Goal: Book appointment/travel/reservation

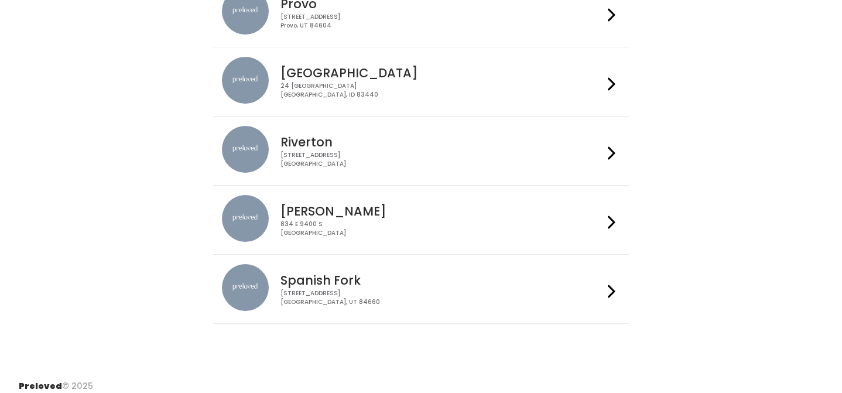
scroll to position [481, 0]
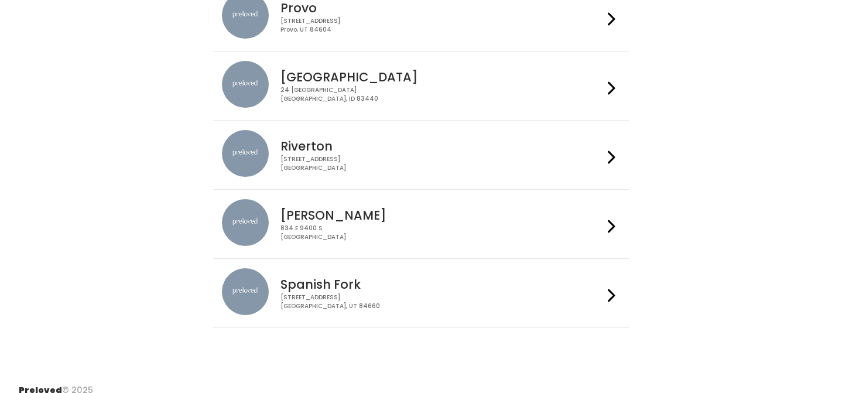
click at [397, 140] on h4 "Riverton" at bounding box center [442, 145] width 322 height 13
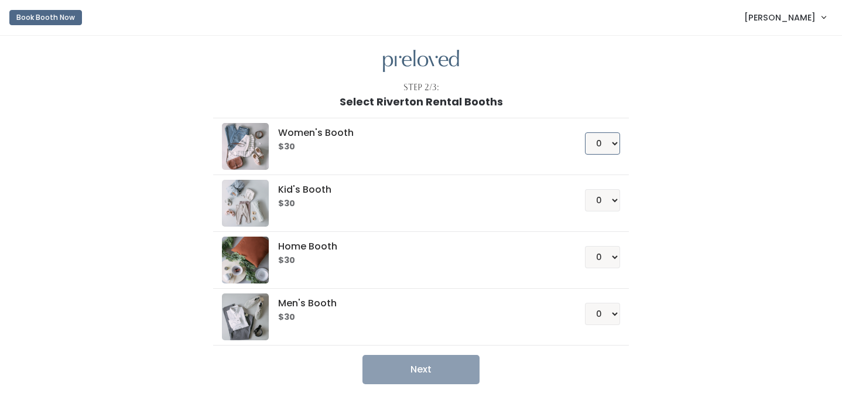
select select "2"
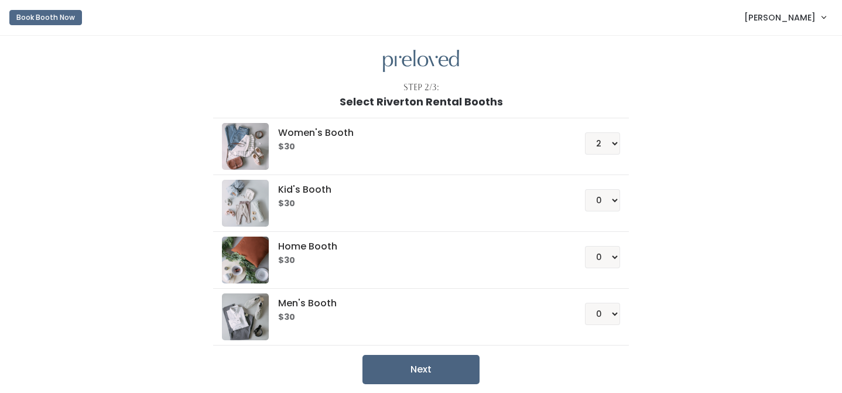
click at [442, 369] on button "Next" at bounding box center [421, 369] width 117 height 29
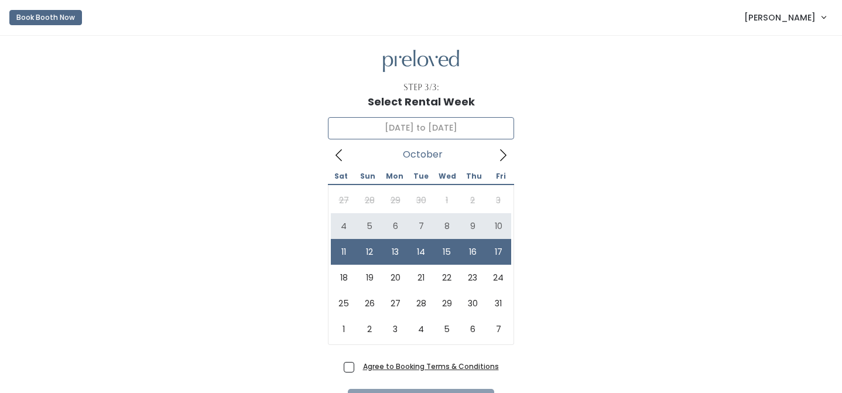
type input "October 4 to October 10"
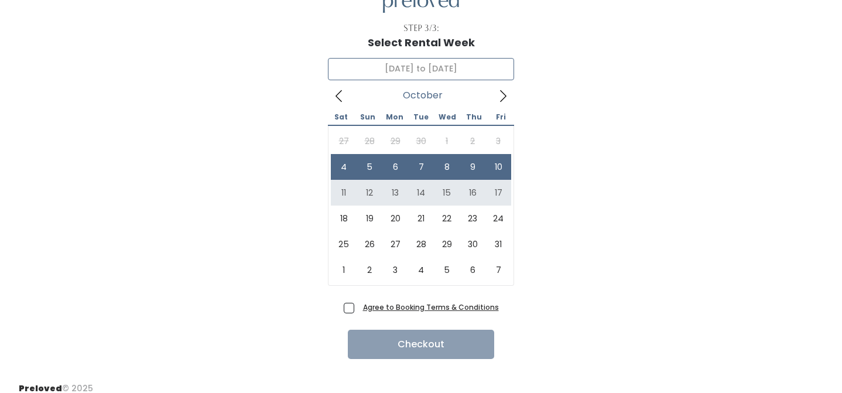
scroll to position [62, 0]
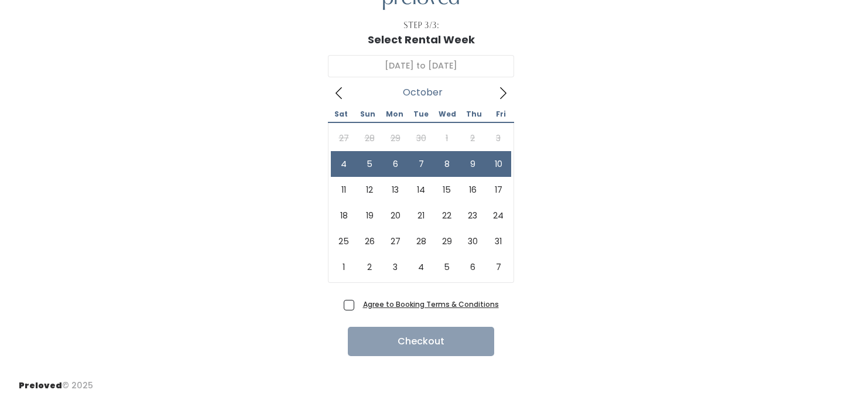
click at [358, 303] on span "Agree to Booking Terms & Conditions" at bounding box center [428, 304] width 141 height 12
click at [358, 303] on input "Agree to Booking Terms & Conditions" at bounding box center [362, 302] width 8 height 8
checkbox input "true"
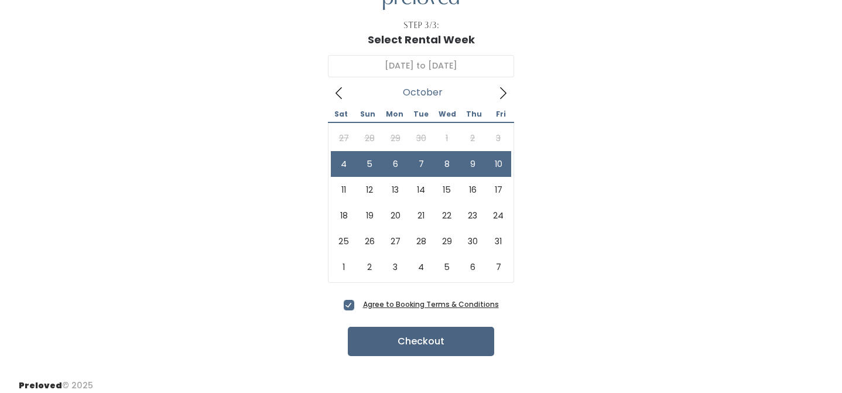
click at [380, 336] on button "Checkout" at bounding box center [421, 341] width 146 height 29
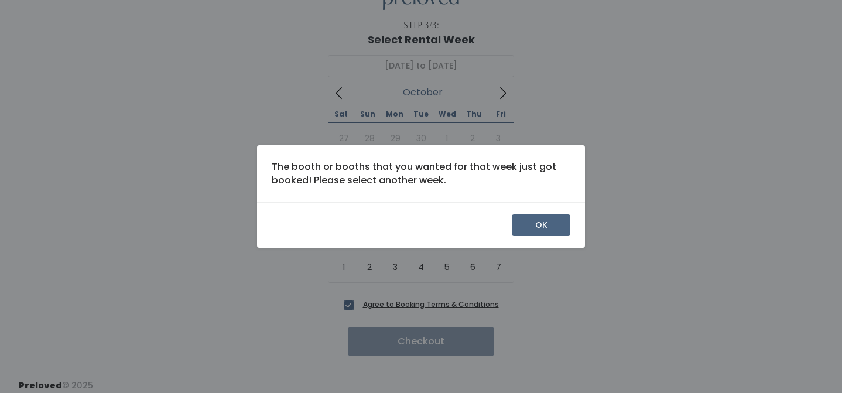
click at [535, 225] on button "OK" at bounding box center [541, 225] width 59 height 22
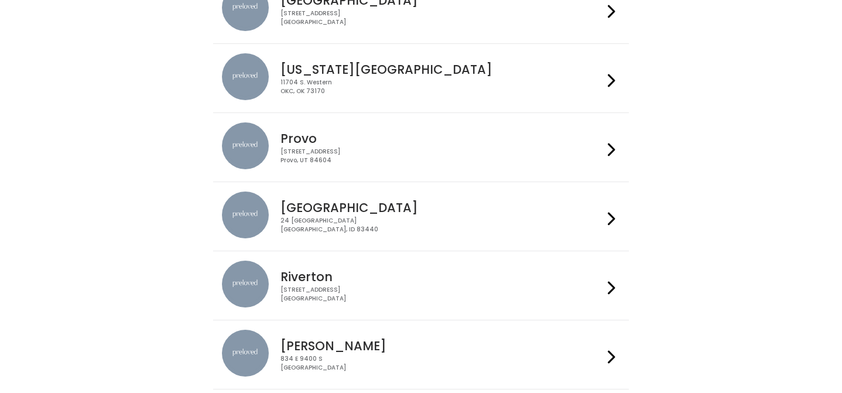
scroll to position [362, 0]
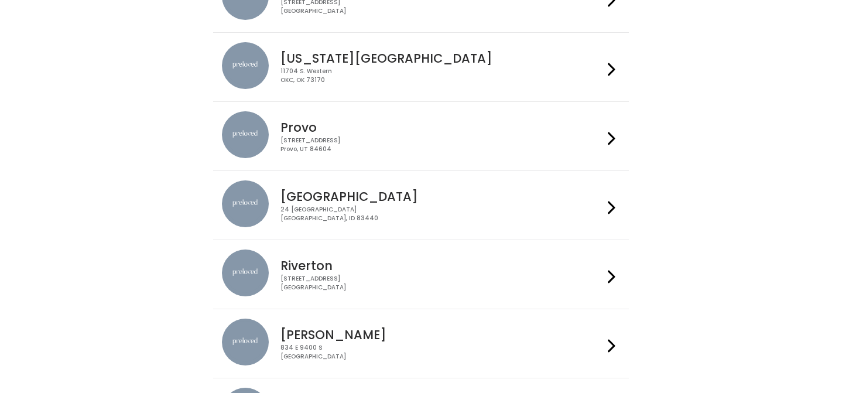
click at [341, 283] on div "2602 West 12600 South Riverton, UT 84065" at bounding box center [442, 283] width 322 height 17
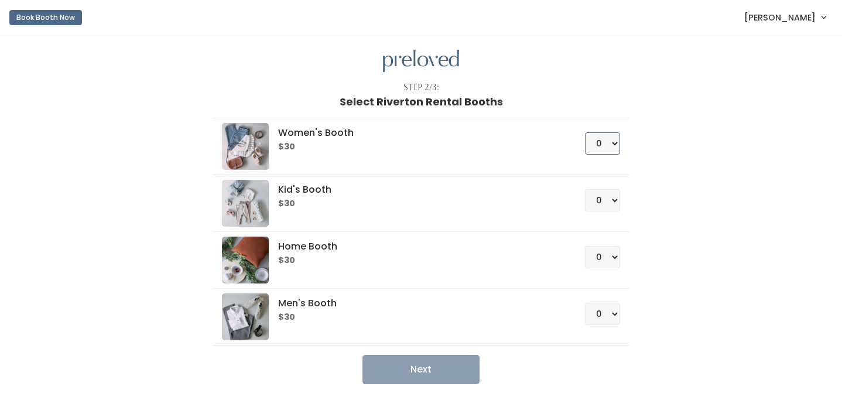
select select "1"
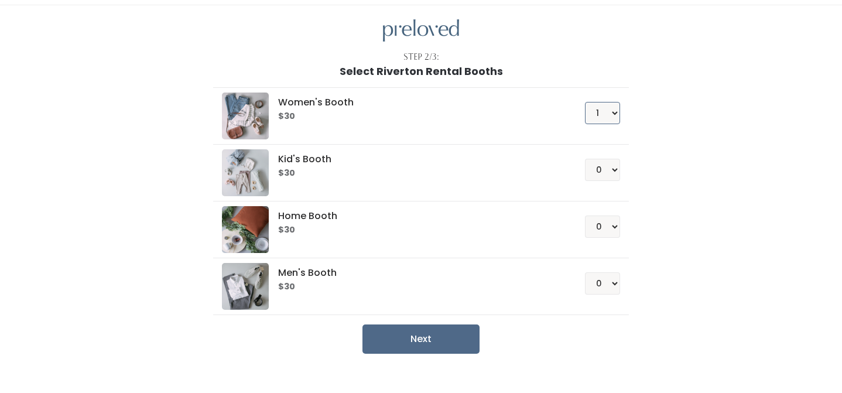
scroll to position [32, 0]
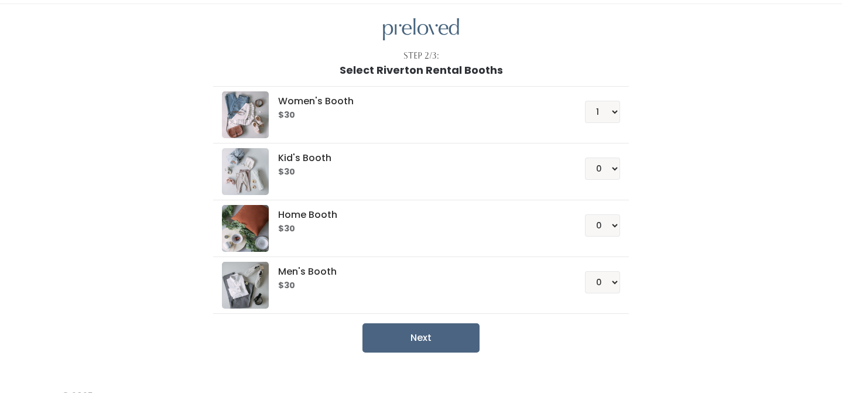
click at [419, 337] on button "Next" at bounding box center [421, 337] width 117 height 29
